Goal: Browse casually

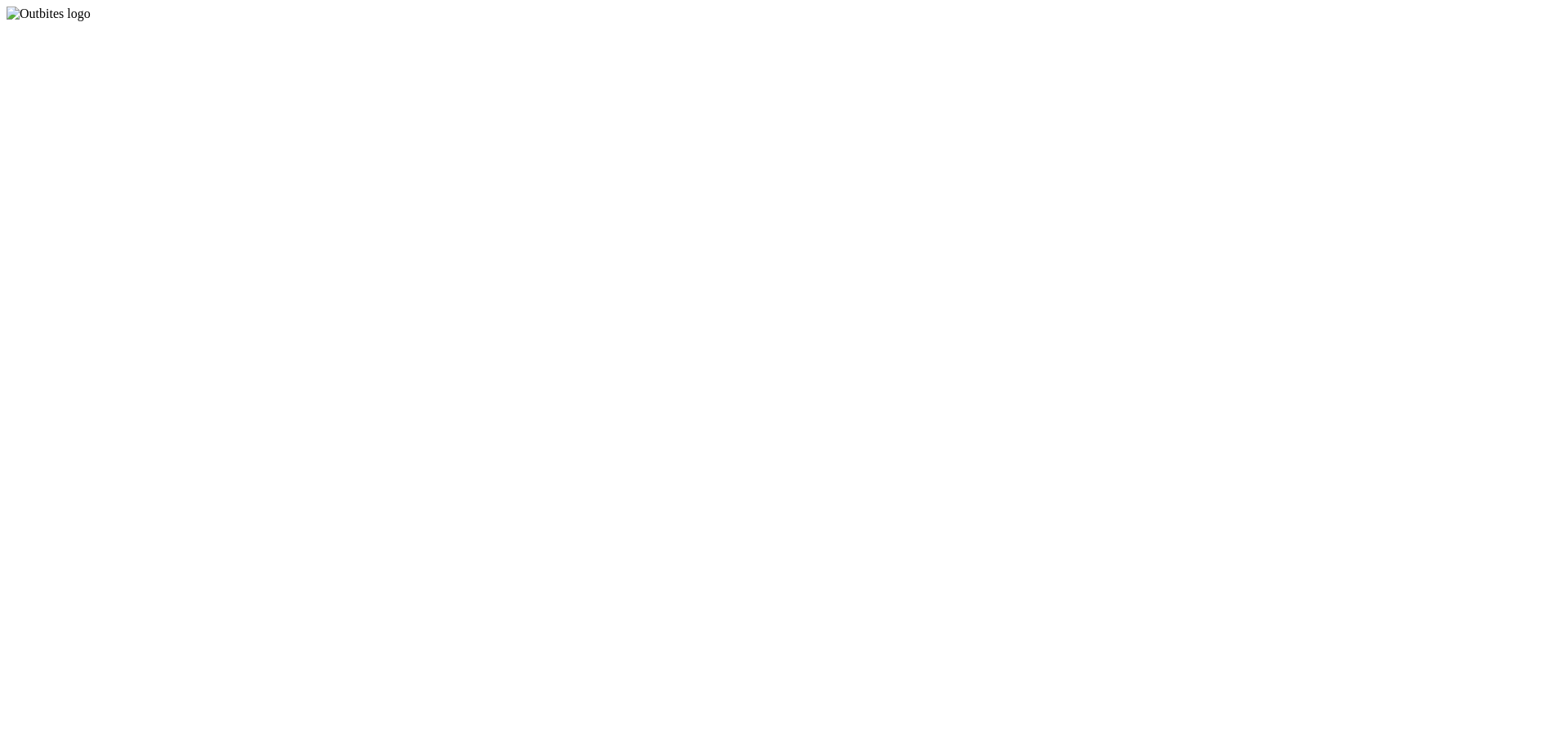
click at [945, 21] on app-root at bounding box center [784, 21] width 1555 height 0
